Goal: Check status: Check status

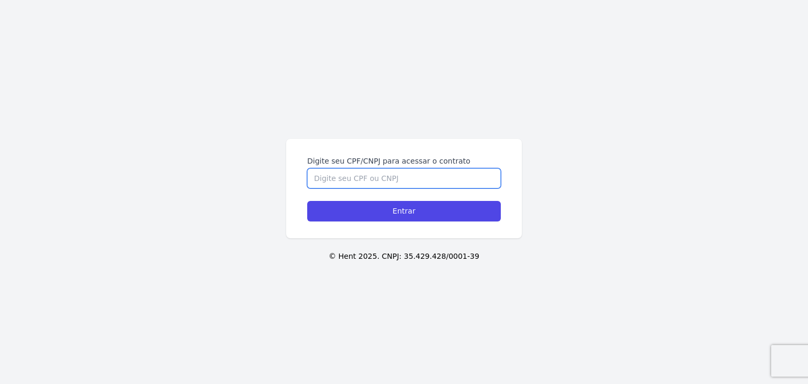
click at [389, 171] on input "Digite seu CPF/CNPJ para acessar o contrato" at bounding box center [404, 178] width 194 height 20
type input "51975697863"
click at [307, 201] on input "Entrar" at bounding box center [404, 211] width 194 height 21
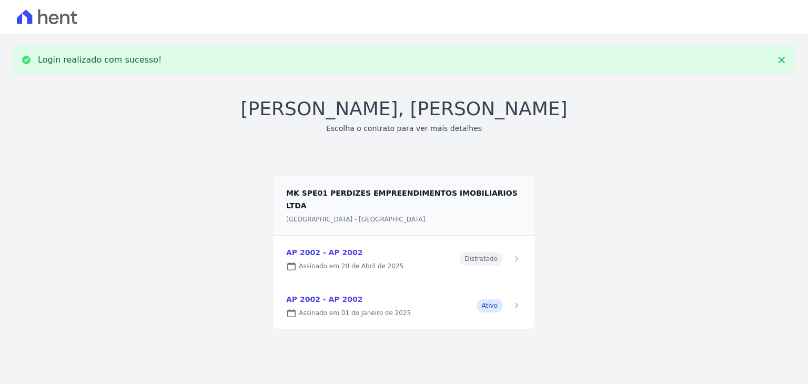
click at [408, 299] on link at bounding box center [404, 305] width 261 height 46
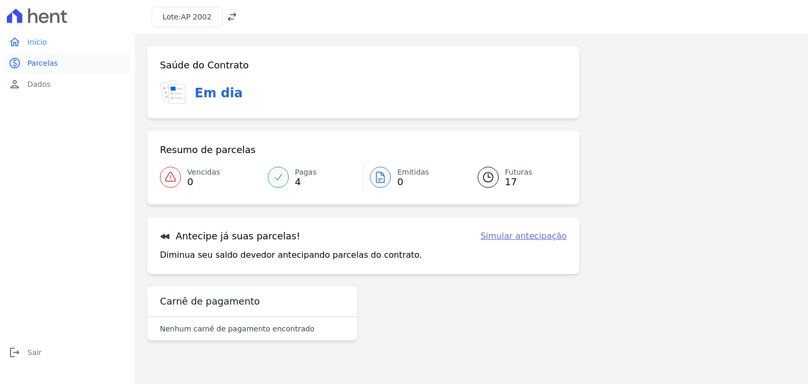
click at [47, 68] on span "Parcelas" at bounding box center [42, 63] width 31 height 11
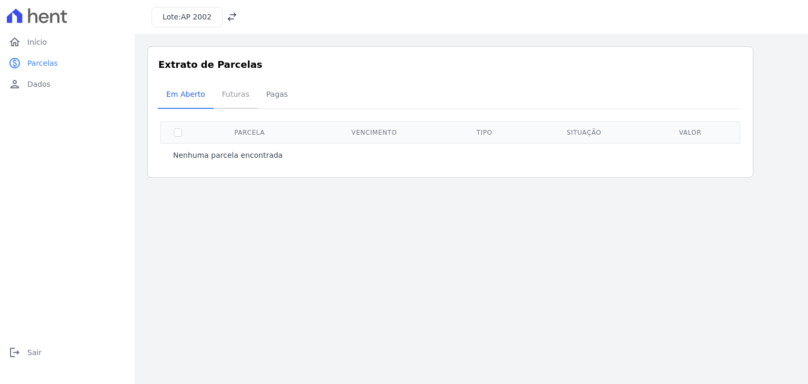
click at [235, 104] on span "Futuras" at bounding box center [236, 94] width 40 height 21
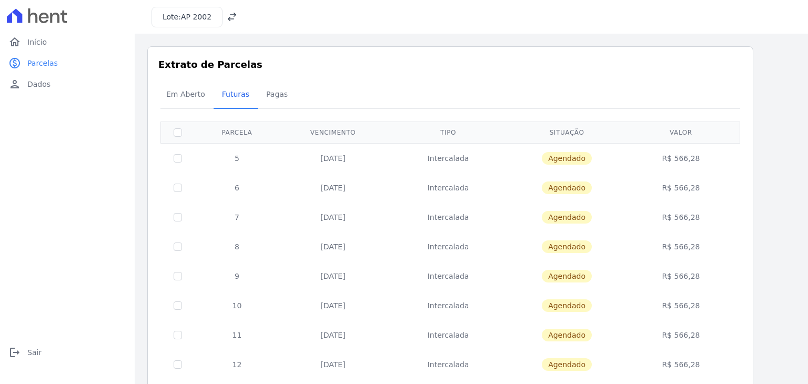
click at [685, 188] on td "R$ 566,28" at bounding box center [681, 187] width 114 height 29
click at [686, 226] on td "R$ 566,28" at bounding box center [681, 217] width 114 height 29
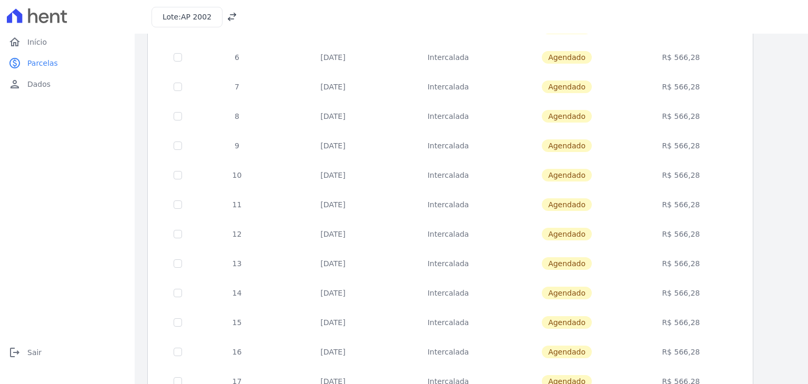
scroll to position [307, 0]
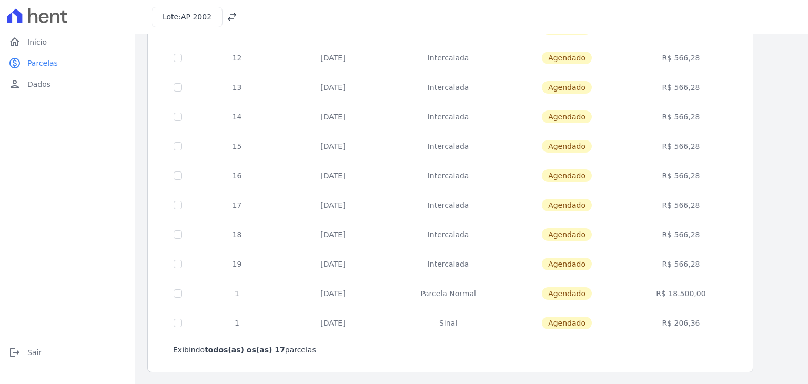
click at [447, 287] on td "Parcela Normal" at bounding box center [448, 293] width 123 height 29
click at [448, 288] on td "Parcela Normal" at bounding box center [448, 293] width 123 height 29
click at [471, 291] on td "Parcela Normal" at bounding box center [448, 293] width 123 height 29
drag, startPoint x: 327, startPoint y: 299, endPoint x: 516, endPoint y: 300, distance: 189.4
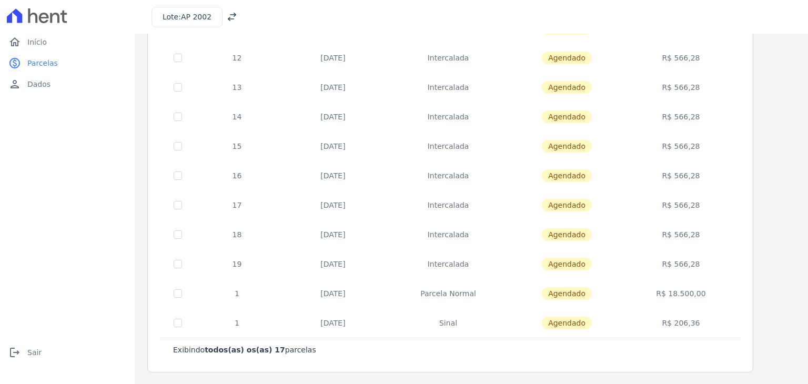
click at [516, 300] on tr "1 [DATE] [GEOGRAPHIC_DATA] [GEOGRAPHIC_DATA] R$ 18.500,00" at bounding box center [450, 293] width 579 height 29
click at [574, 296] on span "Agendado" at bounding box center [567, 293] width 50 height 13
click at [455, 271] on td "Intercalada" at bounding box center [448, 263] width 123 height 29
click at [455, 270] on td "Intercalada" at bounding box center [448, 263] width 123 height 29
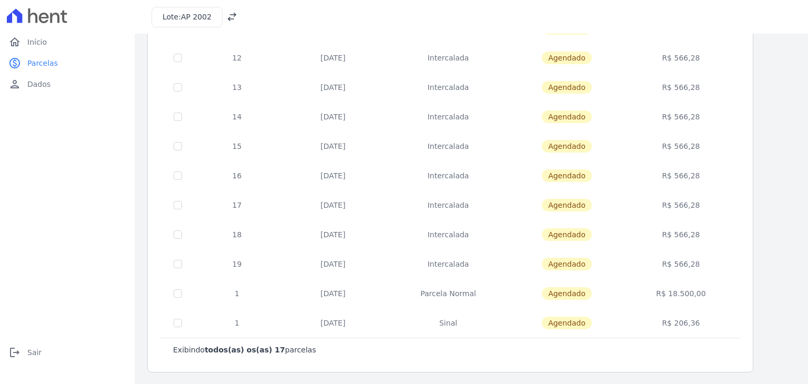
click at [457, 289] on td "Parcela Normal" at bounding box center [448, 293] width 123 height 29
click at [457, 294] on td "Parcela Normal" at bounding box center [448, 293] width 123 height 29
click at [196, 303] on tr "1 [DATE] [GEOGRAPHIC_DATA] [GEOGRAPHIC_DATA] R$ 18.500,00" at bounding box center [450, 293] width 579 height 29
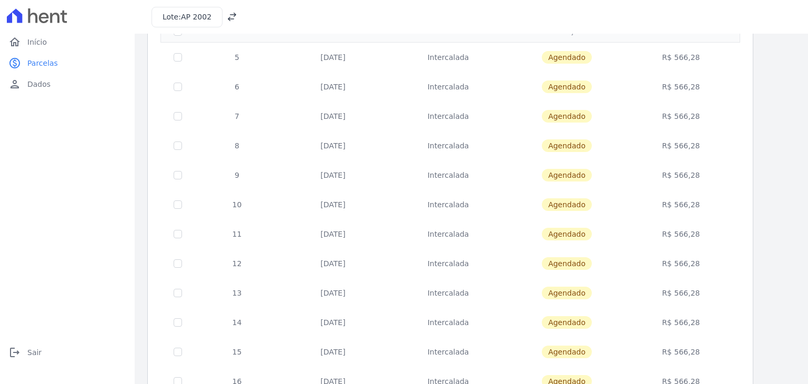
scroll to position [96, 0]
